Goal: Information Seeking & Learning: Learn about a topic

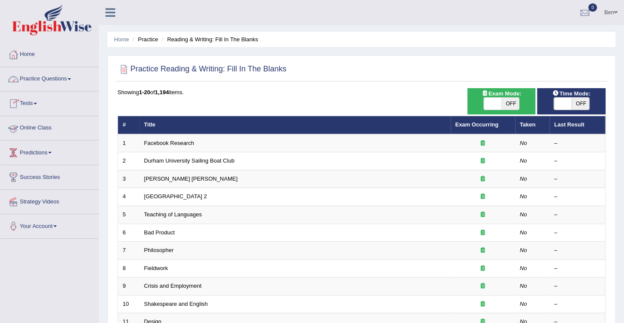
click at [40, 124] on link "Online Class" at bounding box center [49, 127] width 98 height 22
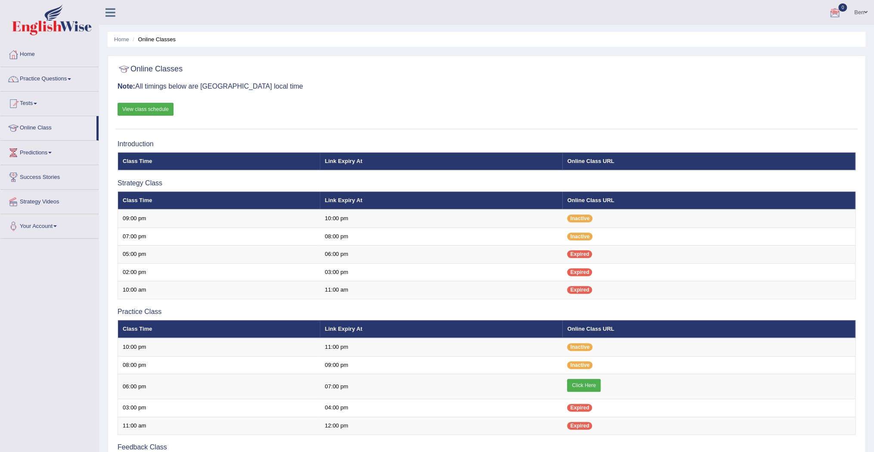
drag, startPoint x: 581, startPoint y: 0, endPoint x: 615, endPoint y: 86, distance: 92.7
click at [615, 86] on h3 "Note: All timings below are Melbourne local time" at bounding box center [486, 87] width 738 height 8
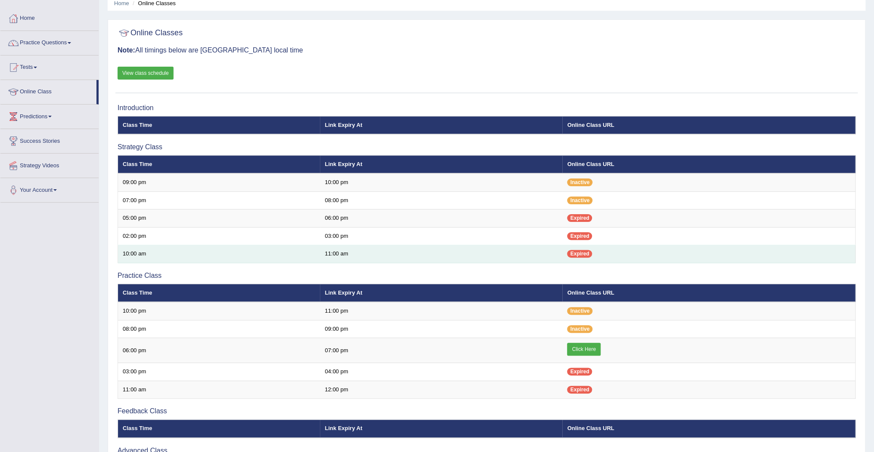
scroll to position [34, 0]
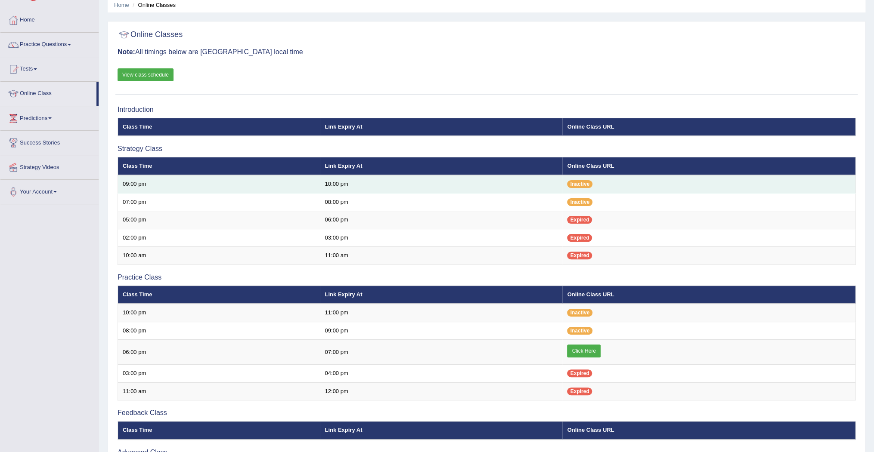
click at [504, 188] on td "10:00 pm" at bounding box center [441, 184] width 242 height 18
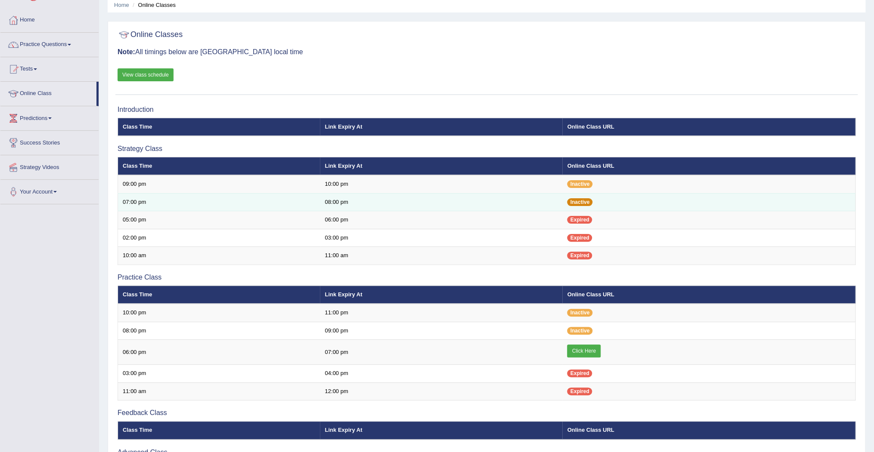
click at [582, 201] on span "Inactive" at bounding box center [579, 202] width 25 height 8
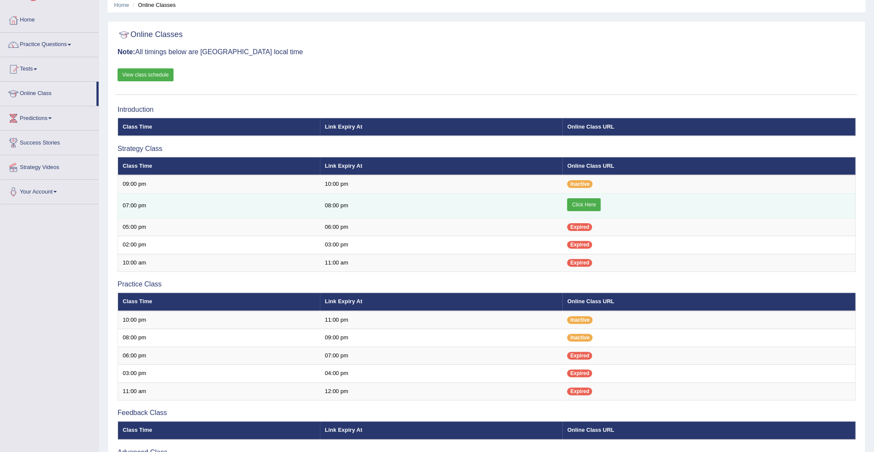
click at [585, 204] on link "Click Here" at bounding box center [583, 204] width 33 height 13
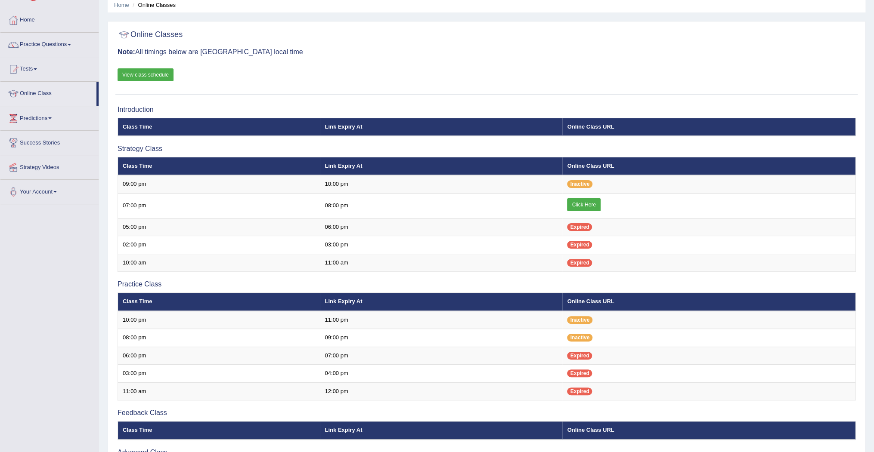
scroll to position [34, 0]
drag, startPoint x: 376, startPoint y: 34, endPoint x: 382, endPoint y: 38, distance: 6.9
click at [379, 37] on div at bounding box center [486, 35] width 738 height 18
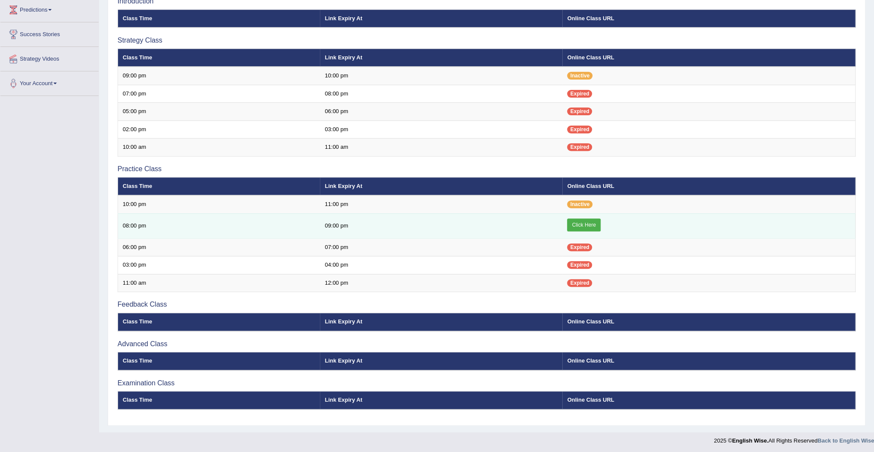
click at [585, 225] on link "Click Here" at bounding box center [583, 225] width 33 height 13
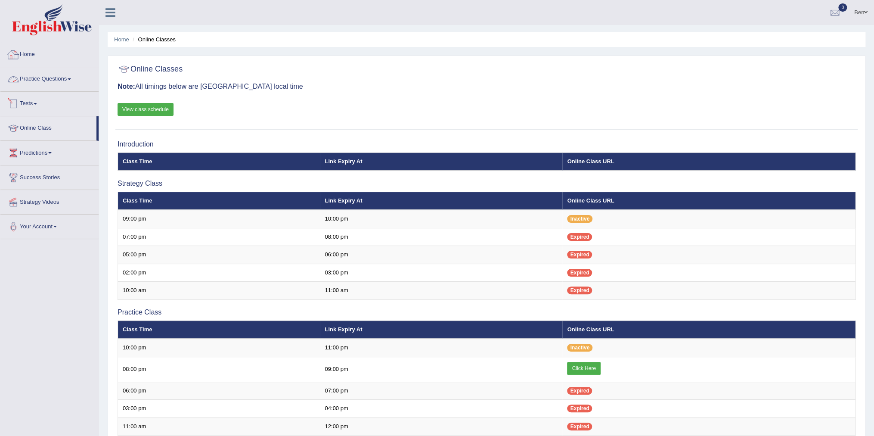
click at [49, 78] on link "Practice Questions" at bounding box center [49, 78] width 98 height 22
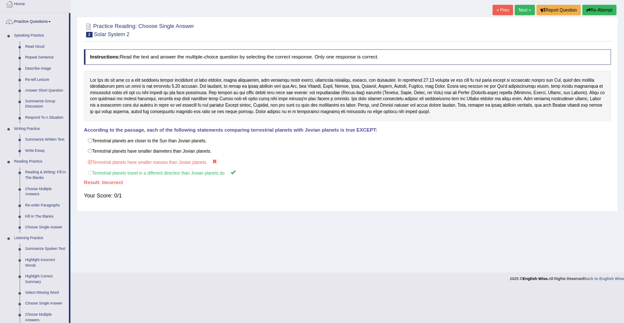
scroll to position [49, 0]
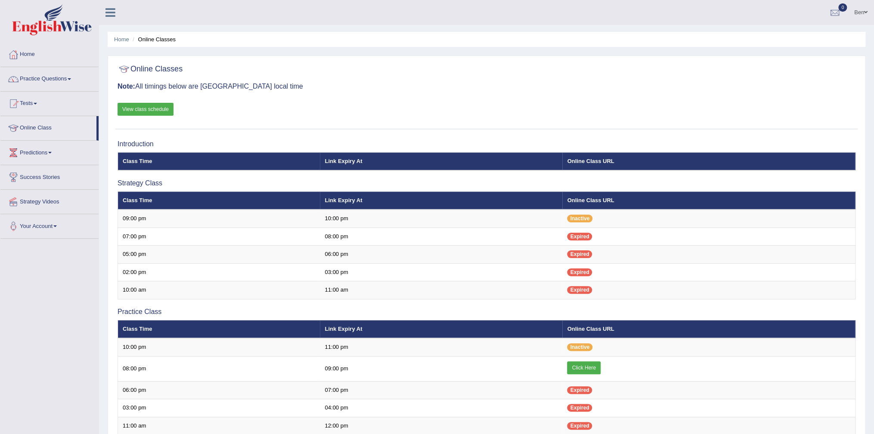
click at [53, 78] on link "Practice Questions" at bounding box center [49, 78] width 98 height 22
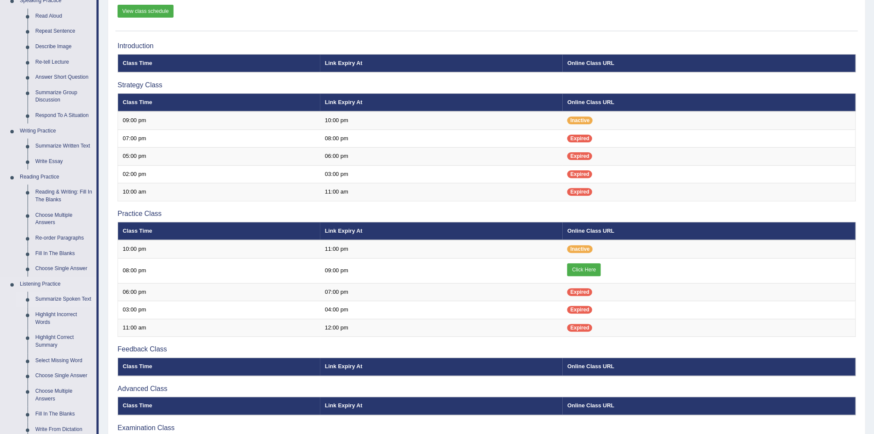
scroll to position [138, 0]
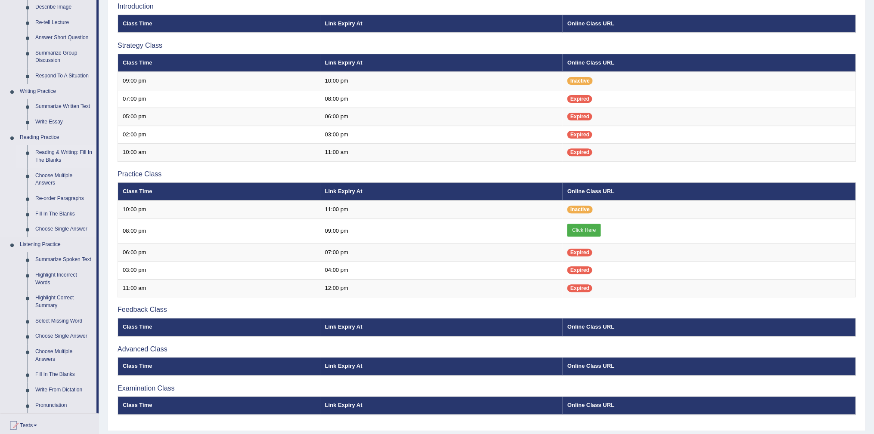
click at [50, 153] on link "Reading & Writing: Fill In The Blanks" at bounding box center [63, 156] width 65 height 23
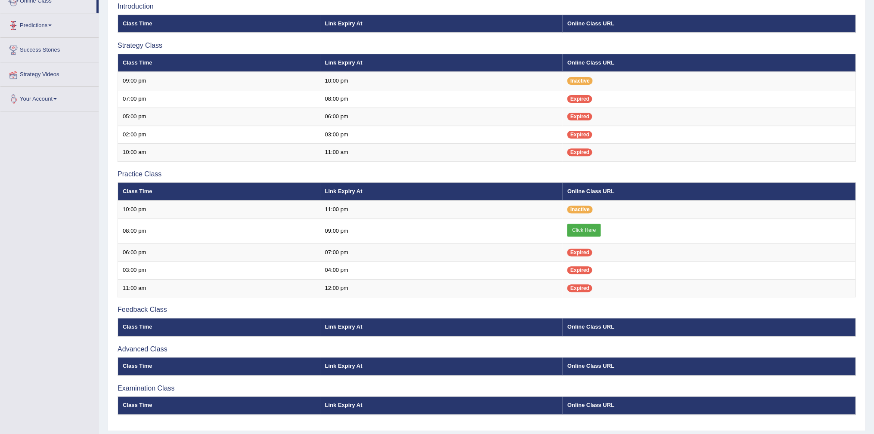
scroll to position [161, 0]
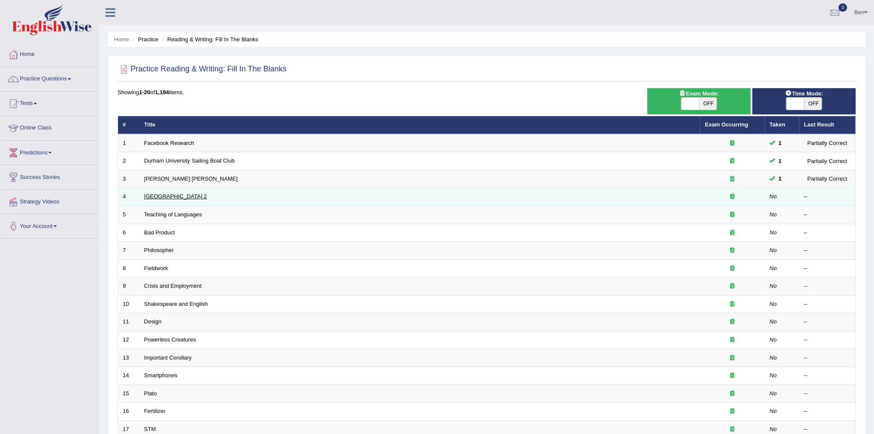
click at [174, 194] on link "[GEOGRAPHIC_DATA] 2" at bounding box center [175, 196] width 63 height 6
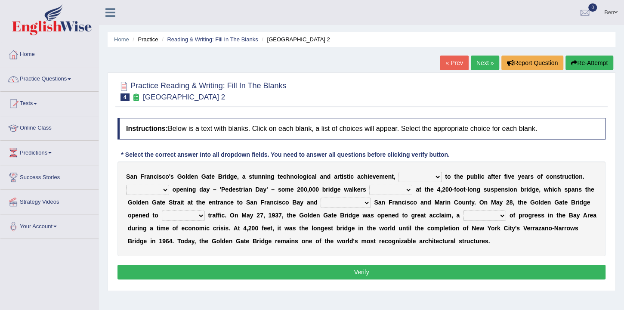
drag, startPoint x: 858, startPoint y: 0, endPoint x: 403, endPoint y: 35, distance: 455.8
click at [402, 34] on ul "Home Practice Reading & Writing: Fill In The Blanks [GEOGRAPHIC_DATA] 2" at bounding box center [362, 39] width 508 height 15
click at [399, 178] on select "opens closes appears equals" at bounding box center [420, 177] width 43 height 10
click at [445, 189] on b "0" at bounding box center [446, 189] width 3 height 7
click at [417, 177] on select "opens closes appears equals" at bounding box center [420, 177] width 43 height 10
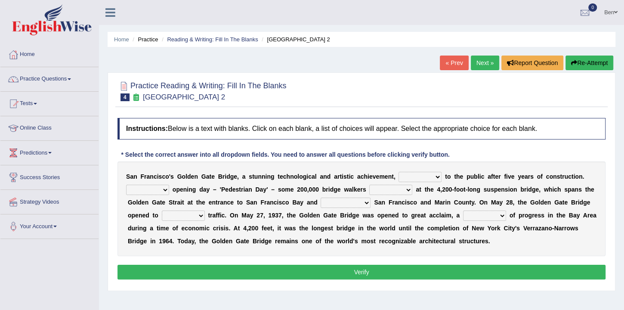
click at [403, 177] on select "opens closes appears equals" at bounding box center [420, 177] width 43 height 10
click at [416, 176] on select "opens closes appears equals" at bounding box center [420, 177] width 43 height 10
drag, startPoint x: 415, startPoint y: 174, endPoint x: 419, endPoint y: 179, distance: 6.5
click at [415, 174] on select "opens closes appears equals" at bounding box center [420, 177] width 43 height 10
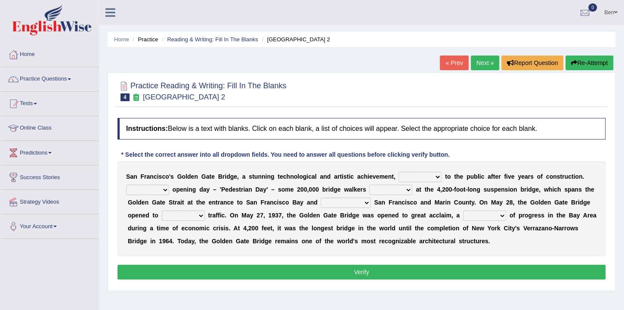
click at [417, 173] on select "opens closes appears equals" at bounding box center [420, 177] width 43 height 10
click at [386, 187] on select "stationed looked marveled laughed" at bounding box center [390, 190] width 43 height 10
click at [404, 176] on select "opens closes appears equals" at bounding box center [420, 177] width 43 height 10
click at [411, 177] on select "opens closes appears equals" at bounding box center [420, 177] width 43 height 10
click at [383, 190] on select "stationed looked marveled laughed" at bounding box center [390, 190] width 43 height 10
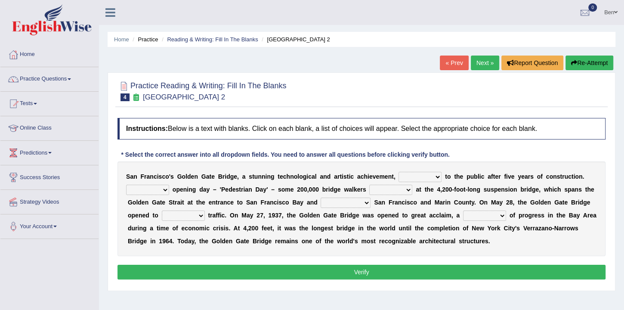
click at [321, 200] on select "separates connects channels differentiates" at bounding box center [346, 203] width 50 height 10
click at [377, 192] on select "stationed looked marveled laughed" at bounding box center [390, 190] width 43 height 10
click at [159, 189] on select "On During Since When" at bounding box center [147, 190] width 43 height 10
click at [211, 209] on div "S a n F r a n c i s c o ' s G o l d e n G a t e B r i d g e , a s t u n n i n g…" at bounding box center [361, 208] width 488 height 95
click at [164, 209] on div "S a n F r a n c i s c o ' s G o l d e n G a t e B r i d g e , a s t u n n i n g…" at bounding box center [361, 208] width 488 height 95
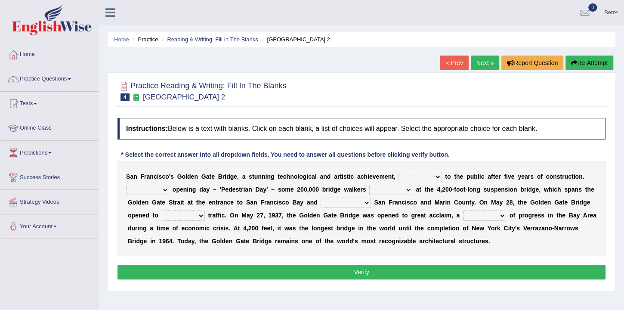
click at [164, 215] on select "aquatic vehicular airborne watertight" at bounding box center [183, 215] width 43 height 10
click at [250, 215] on b "y" at bounding box center [251, 215] width 3 height 7
click at [399, 175] on select "opens closes appears equals" at bounding box center [420, 177] width 43 height 10
click at [412, 180] on select "opens closes appears equals" at bounding box center [420, 177] width 43 height 10
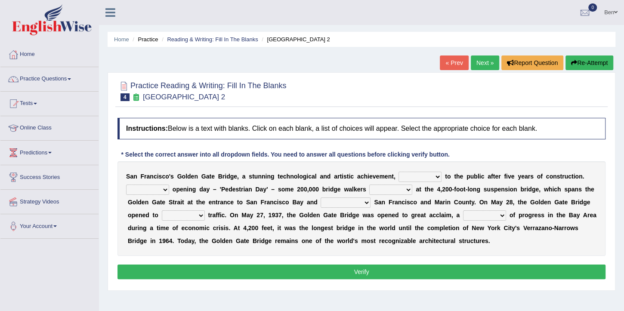
click at [407, 177] on select "opens closes appears equals" at bounding box center [420, 177] width 43 height 10
select select "closes"
click at [399, 172] on select "opens closes appears equals" at bounding box center [420, 177] width 43 height 10
click at [392, 189] on select "stationed looked marveled laughed" at bounding box center [390, 190] width 43 height 10
click at [399, 178] on select "opens closes appears equals" at bounding box center [420, 177] width 43 height 10
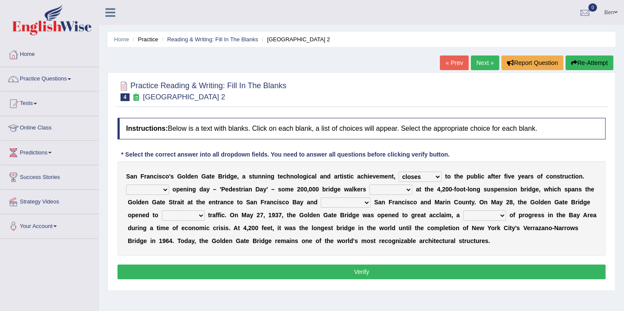
click at [408, 162] on div "S a n F r a n c i s c o ' s G o l d e n G a t e B r i d g e , a s t u n n i n g…" at bounding box center [361, 208] width 488 height 95
click at [406, 177] on select "opens closes appears equals" at bounding box center [420, 177] width 43 height 10
click at [375, 188] on select "stationed looked marveled laughed" at bounding box center [390, 190] width 43 height 10
click at [416, 190] on b "a" at bounding box center [417, 189] width 3 height 7
click at [403, 177] on select "opens closes appears equals" at bounding box center [420, 177] width 43 height 10
